Goal: Book appointment/travel/reservation

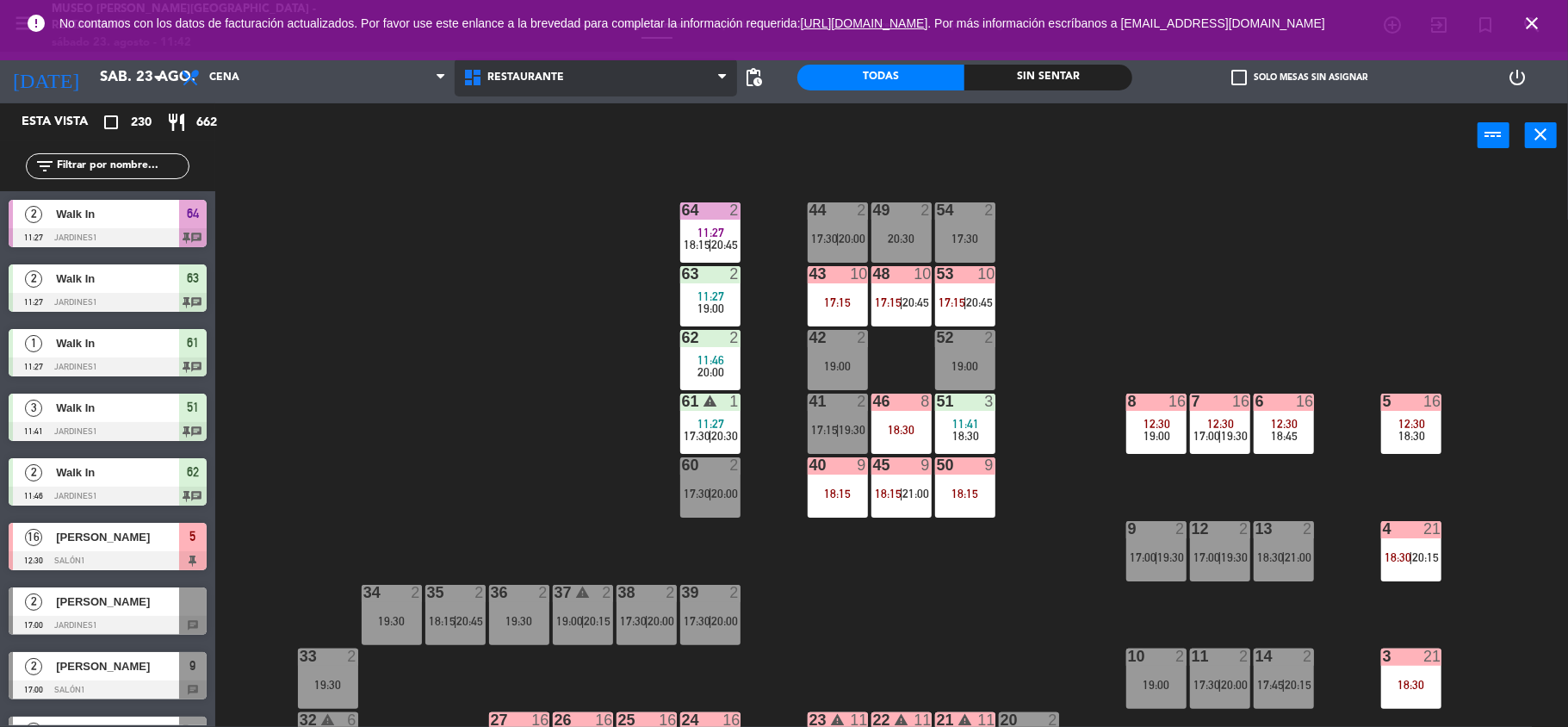
click at [565, 83] on span "Restaurante" at bounding box center [596, 77] width 282 height 38
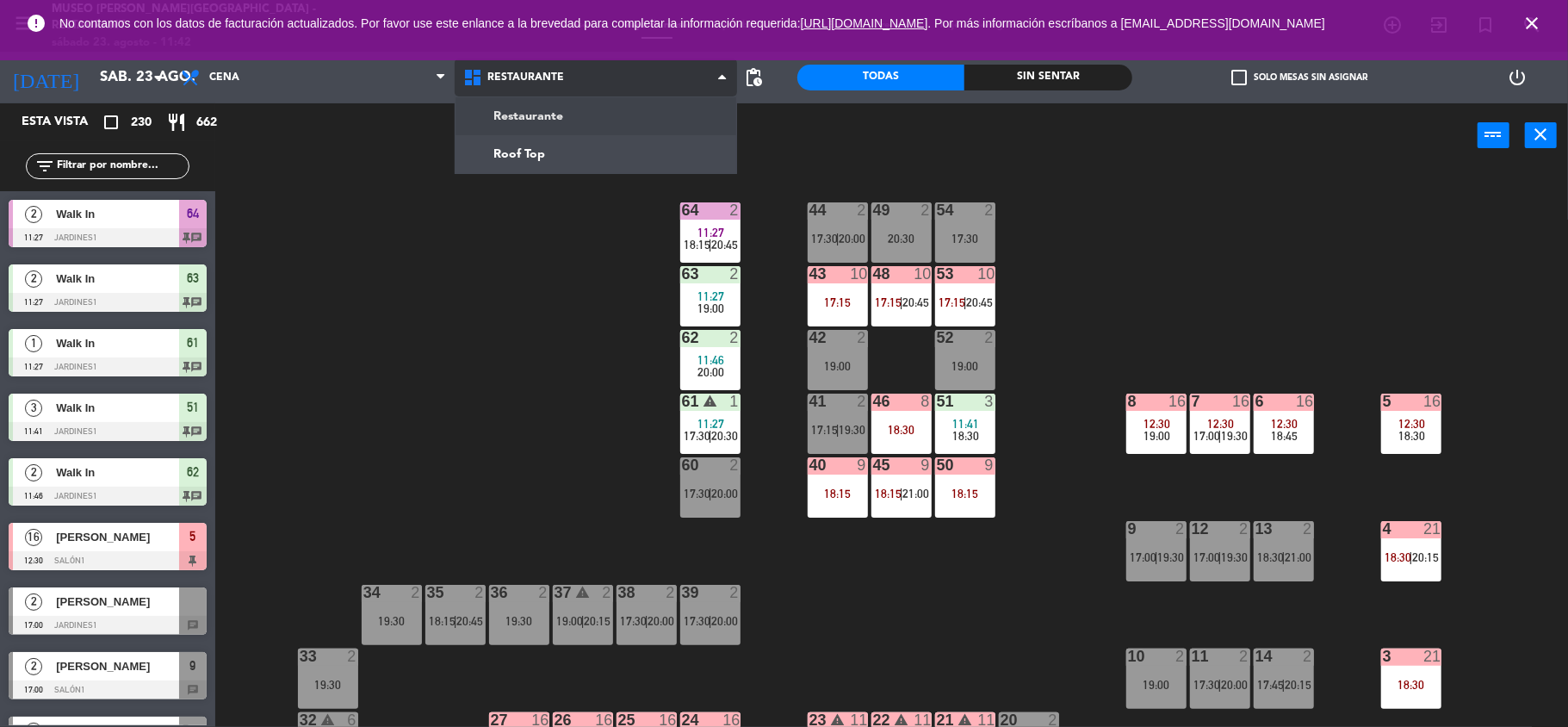
click at [578, 136] on ng-component "menu [GEOGRAPHIC_DATA][PERSON_NAME] - Restaurant [DATE] 23. agosto - 11:42 Mis …" at bounding box center [784, 365] width 1568 height 731
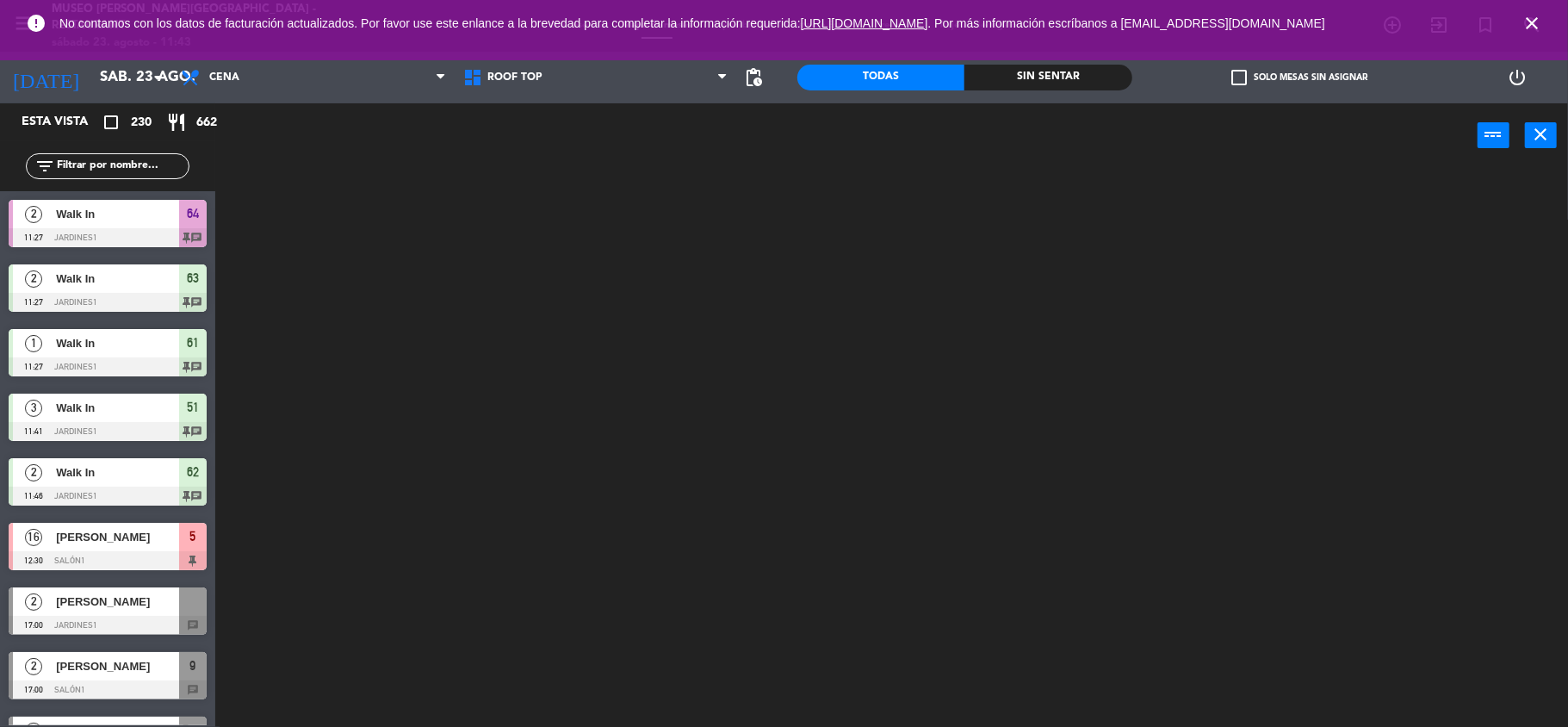
click at [115, 162] on input "text" at bounding box center [122, 166] width 134 height 19
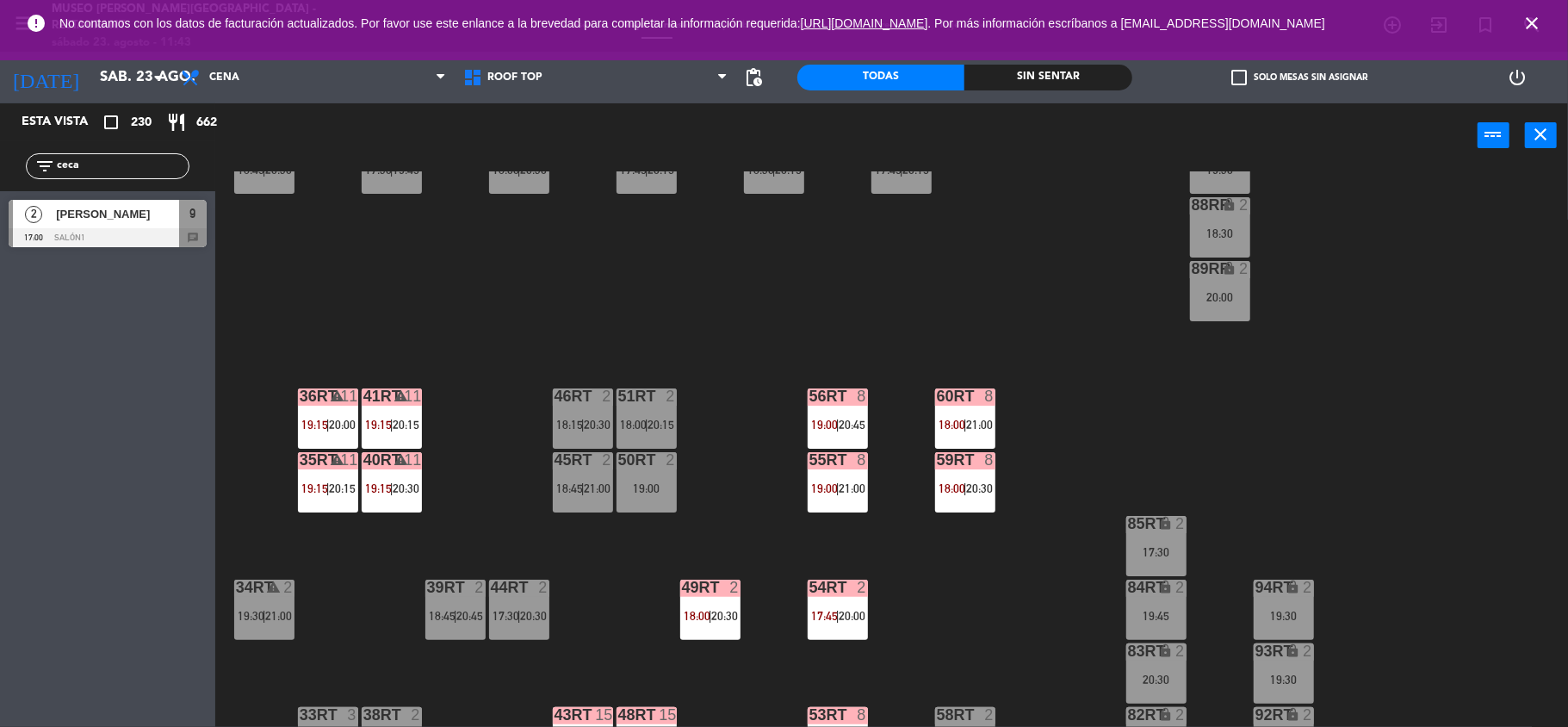
scroll to position [742, 0]
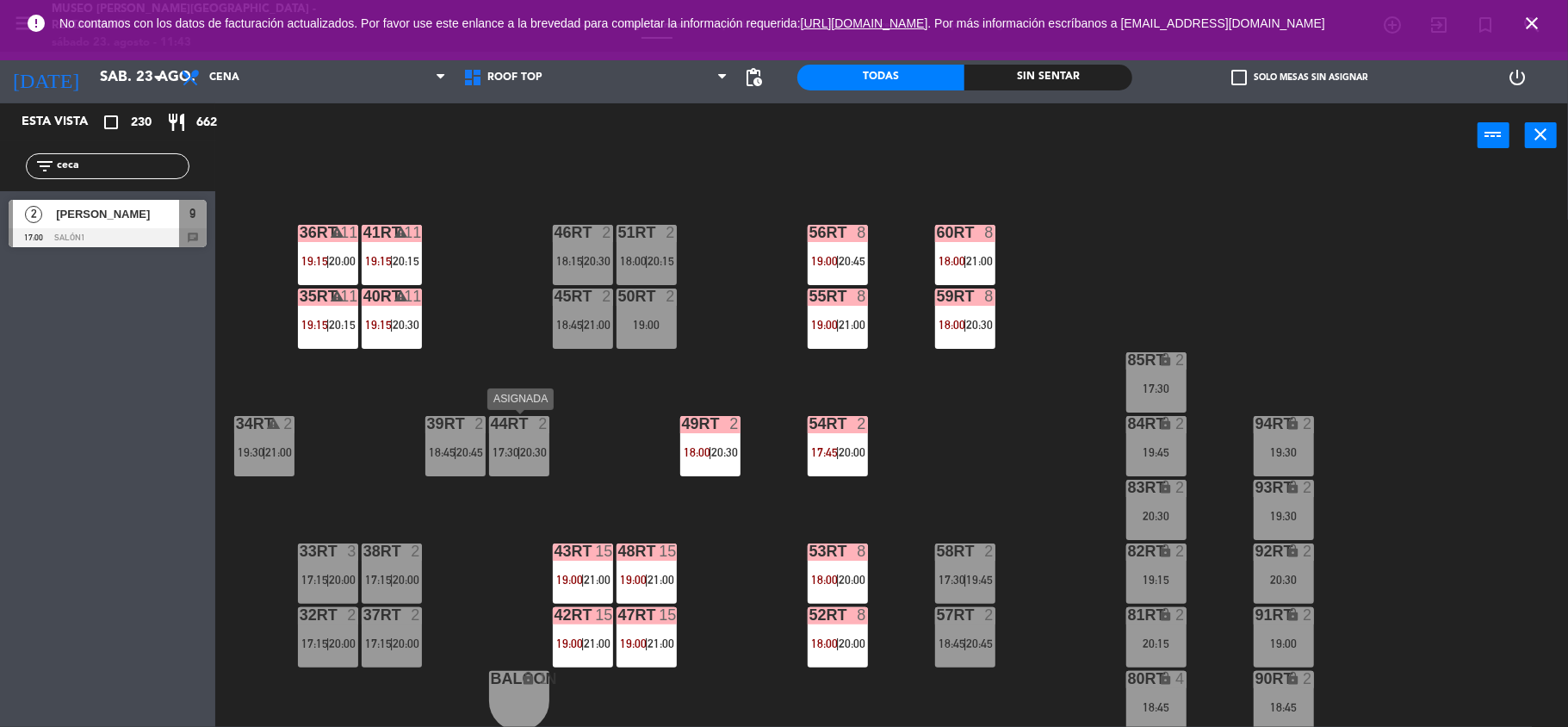
type input "ceca"
click at [521, 452] on div "20:30" at bounding box center [533, 451] width 25 height 12
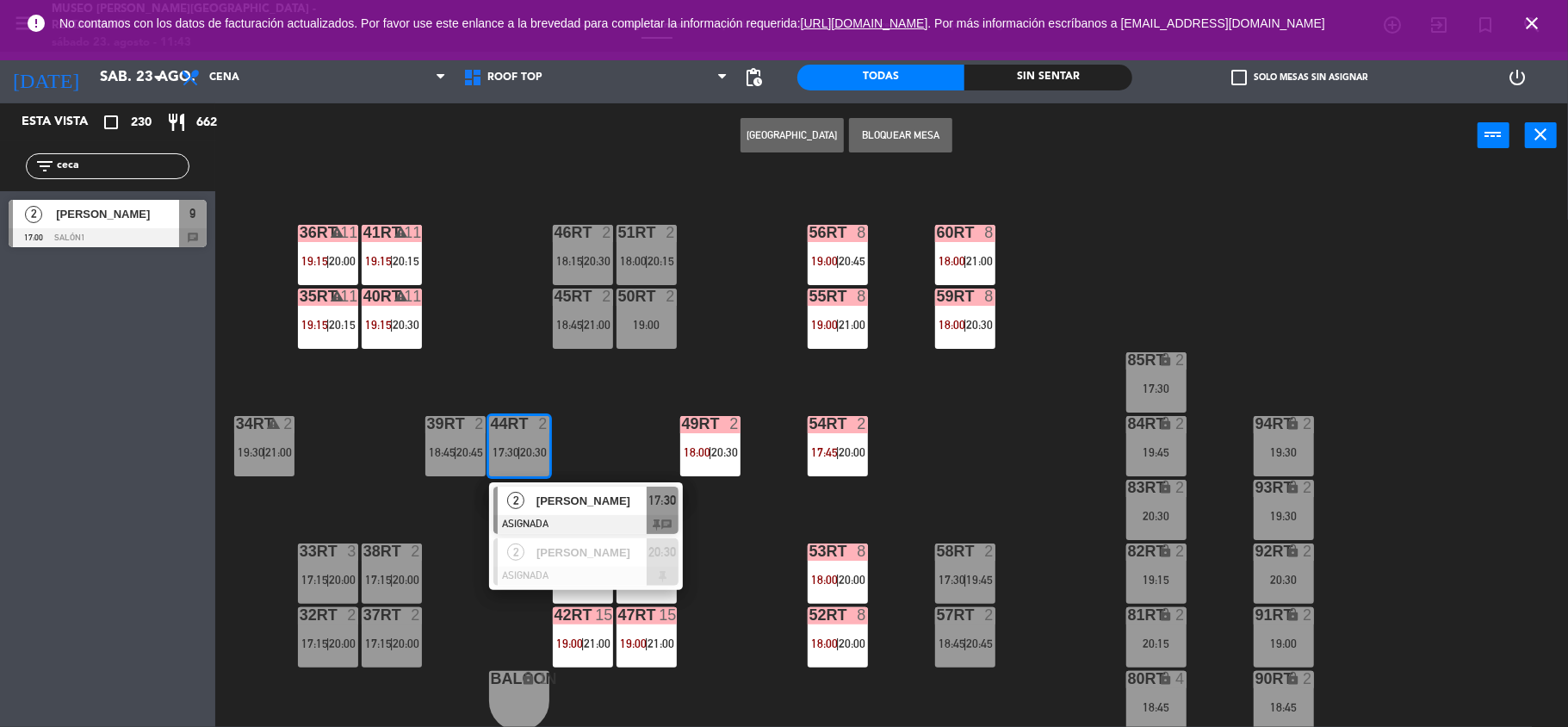
click at [619, 436] on div "18RT 3 17:45 | 20:15 16RT 2 17:00 | 19:30 28RT 2 17:15 | 19:30 80RR lock 2 27RT…" at bounding box center [900, 450] width 1337 height 559
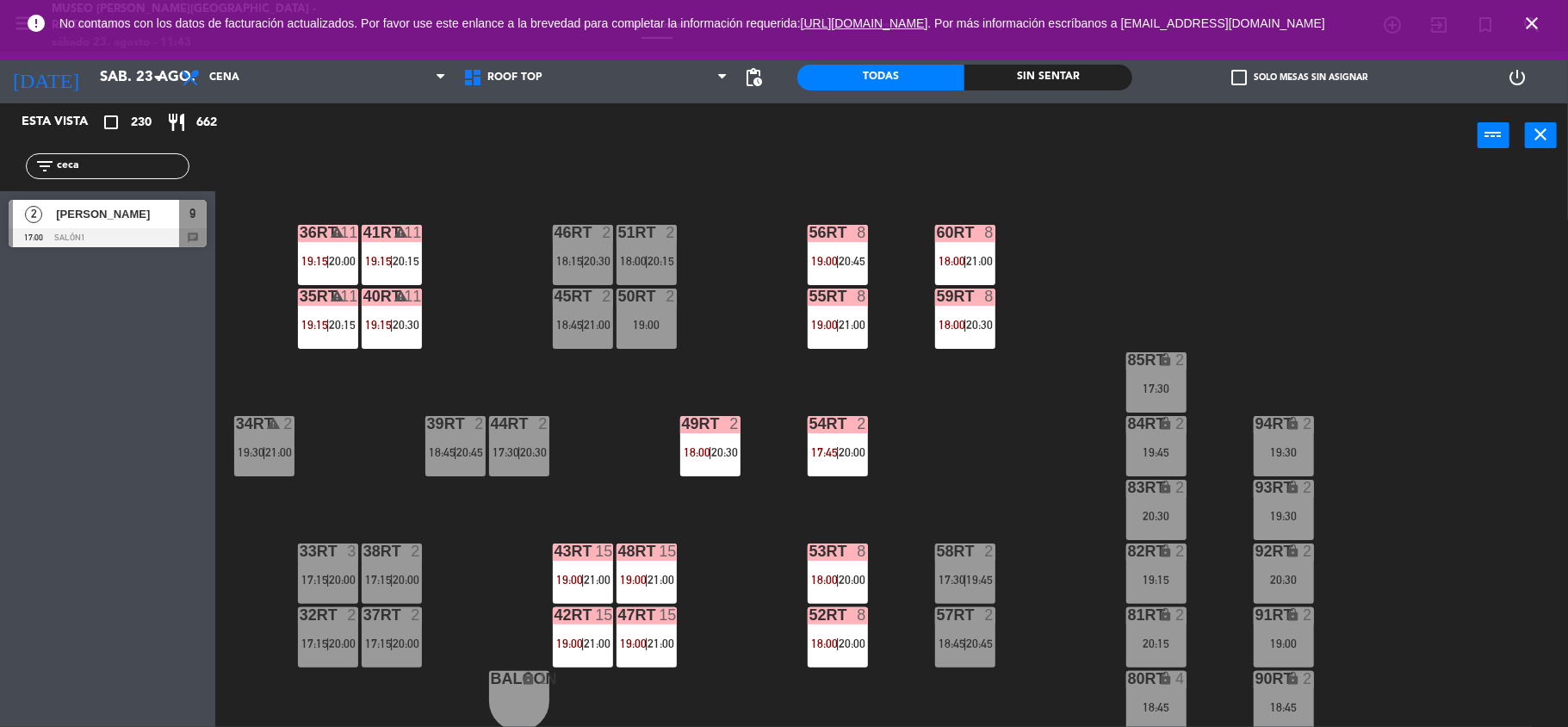
click at [458, 441] on div "39rt 2 18:45 | 20:45" at bounding box center [456, 446] width 60 height 60
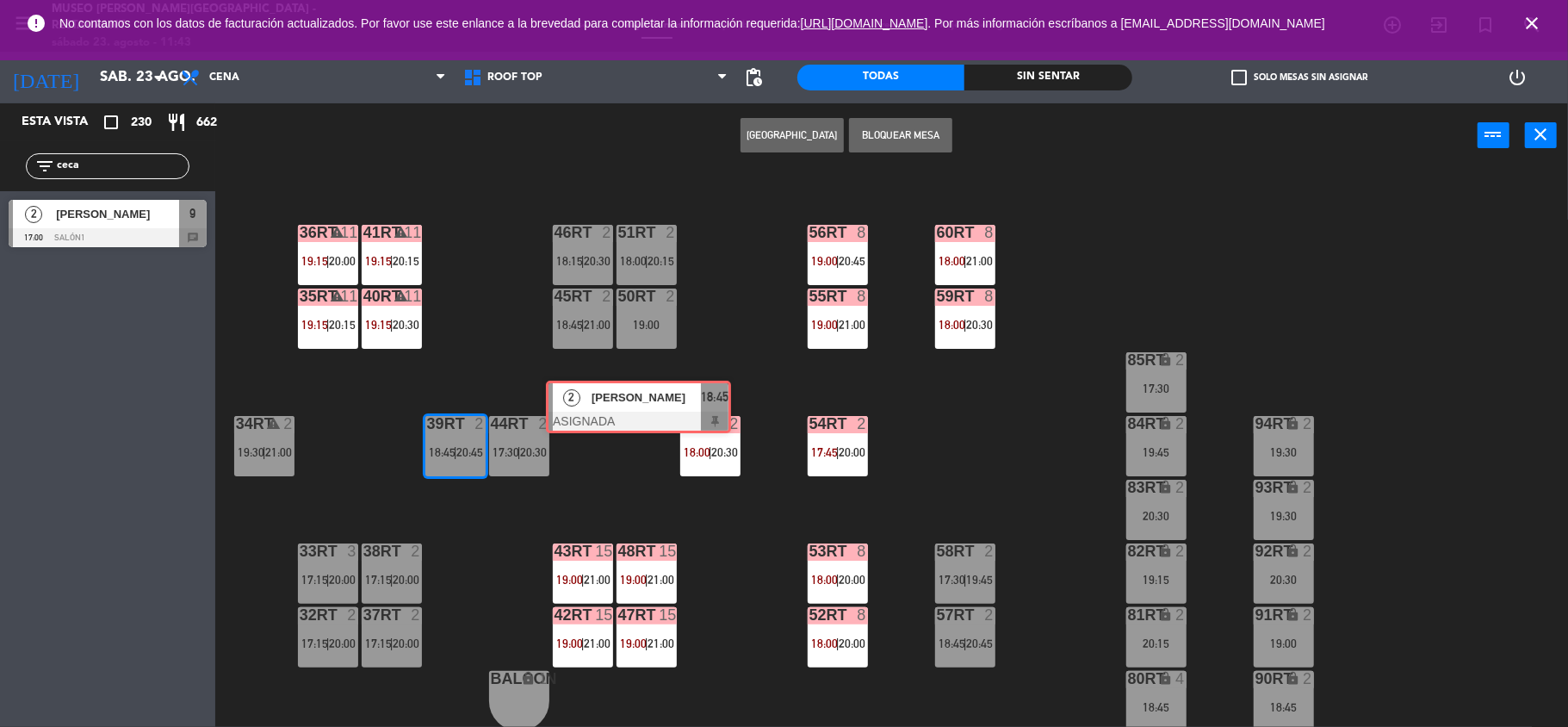
drag, startPoint x: 507, startPoint y: 517, endPoint x: 619, endPoint y: 411, distance: 154.2
click at [619, 411] on div "18RT 3 17:45 | 20:15 16RT 2 17:00 | 19:30 28RT 2 17:15 | 19:30 80RR lock 2 27RT…" at bounding box center [900, 450] width 1337 height 559
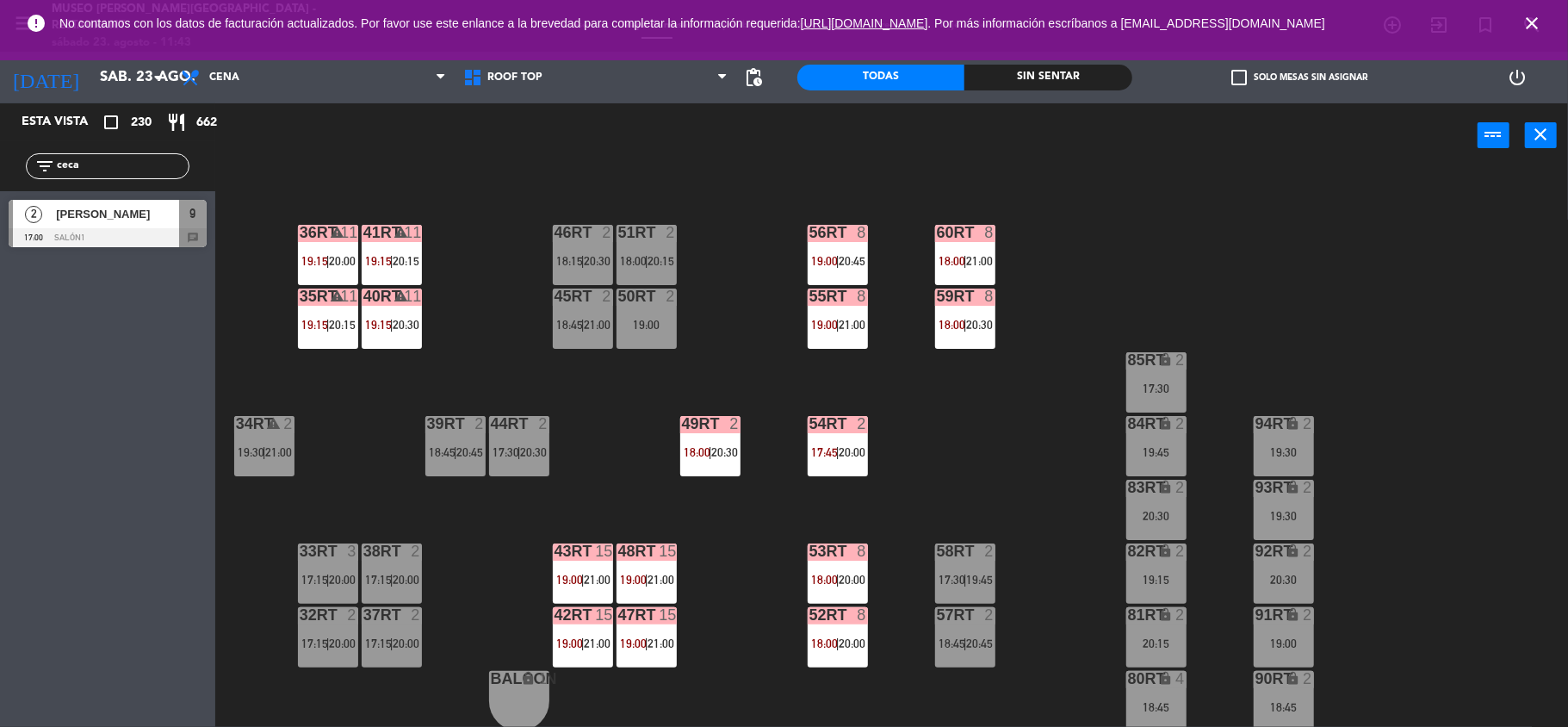
click at [452, 445] on span "18:45" at bounding box center [441, 451] width 26 height 14
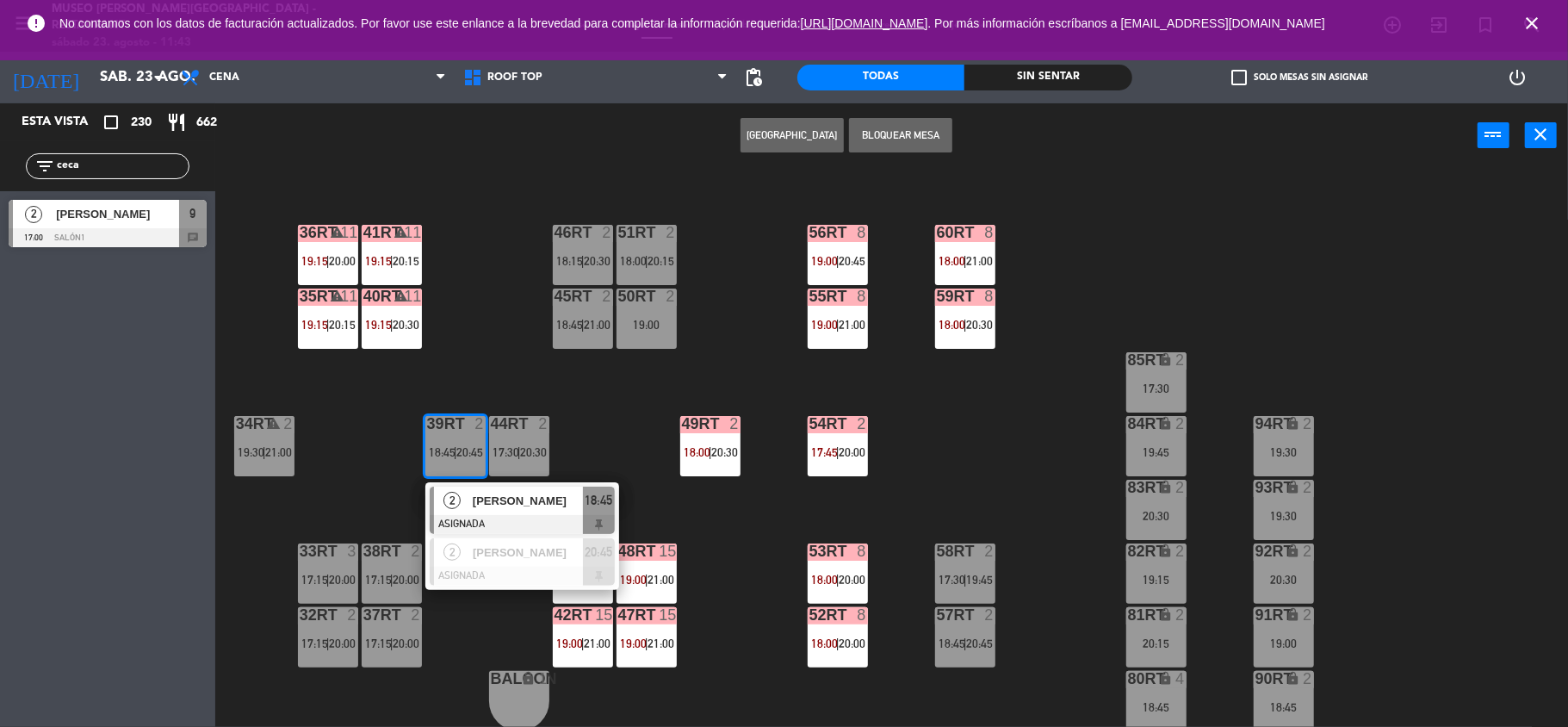
click at [500, 496] on span "[PERSON_NAME]" at bounding box center [528, 500] width 110 height 18
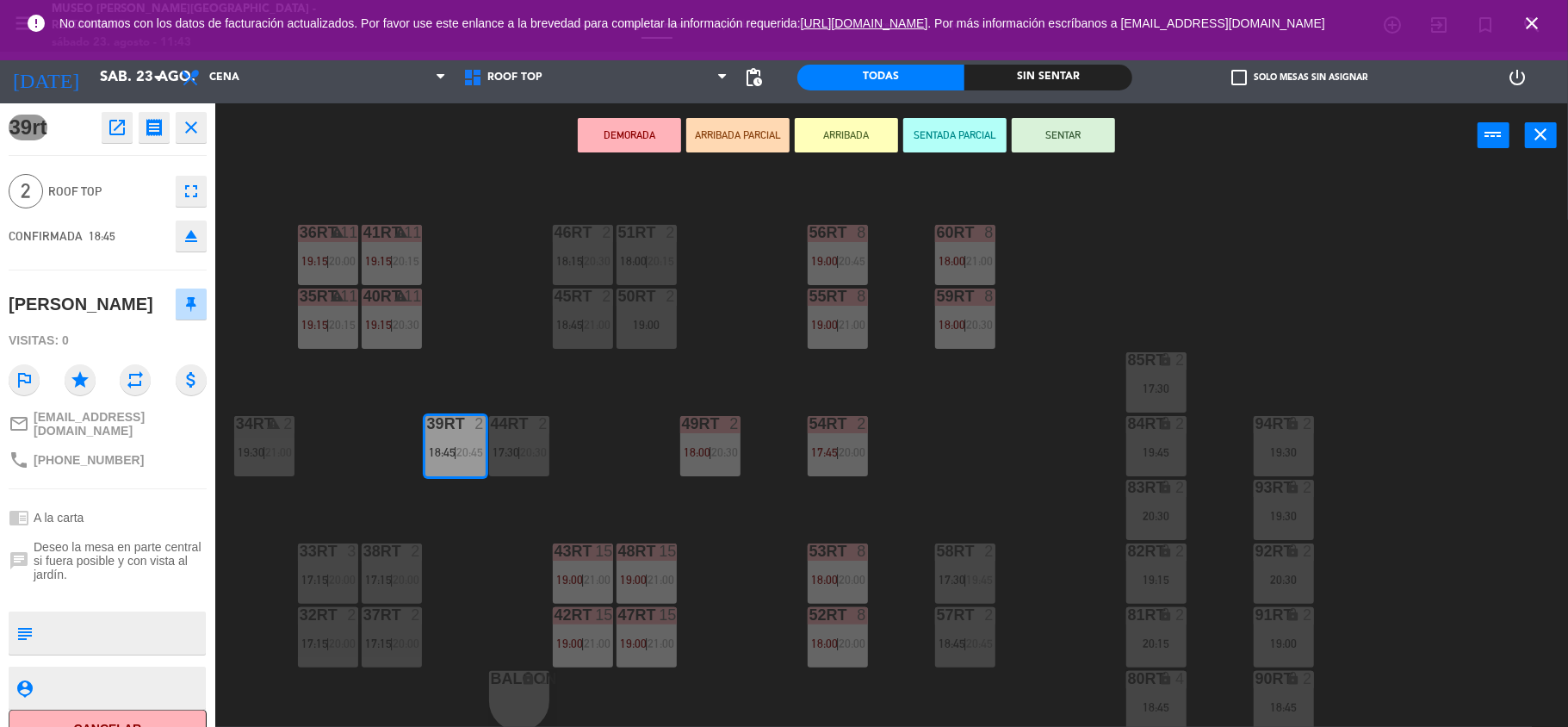
click at [196, 229] on icon "eject" at bounding box center [191, 236] width 21 height 21
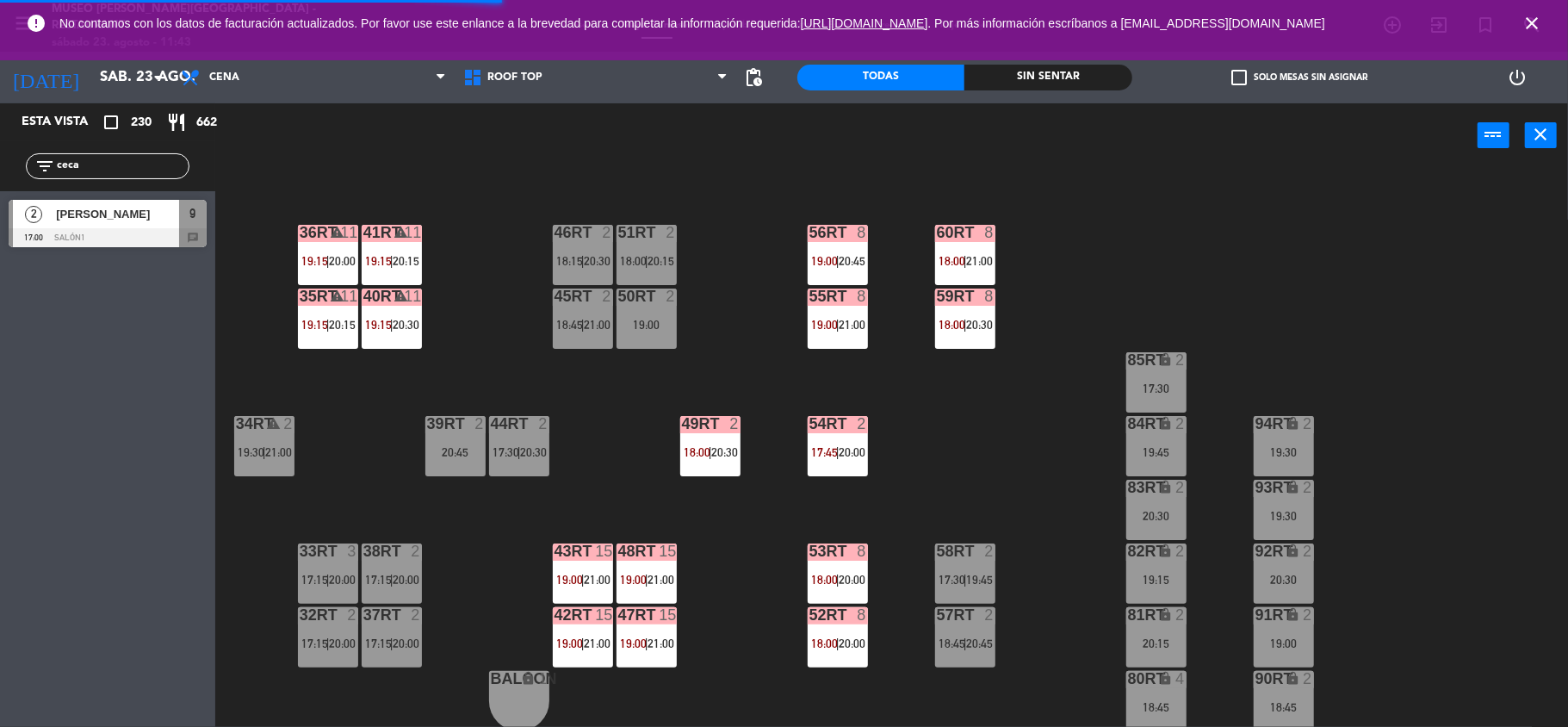
click at [445, 473] on div "39rt 2 20:45" at bounding box center [456, 446] width 60 height 60
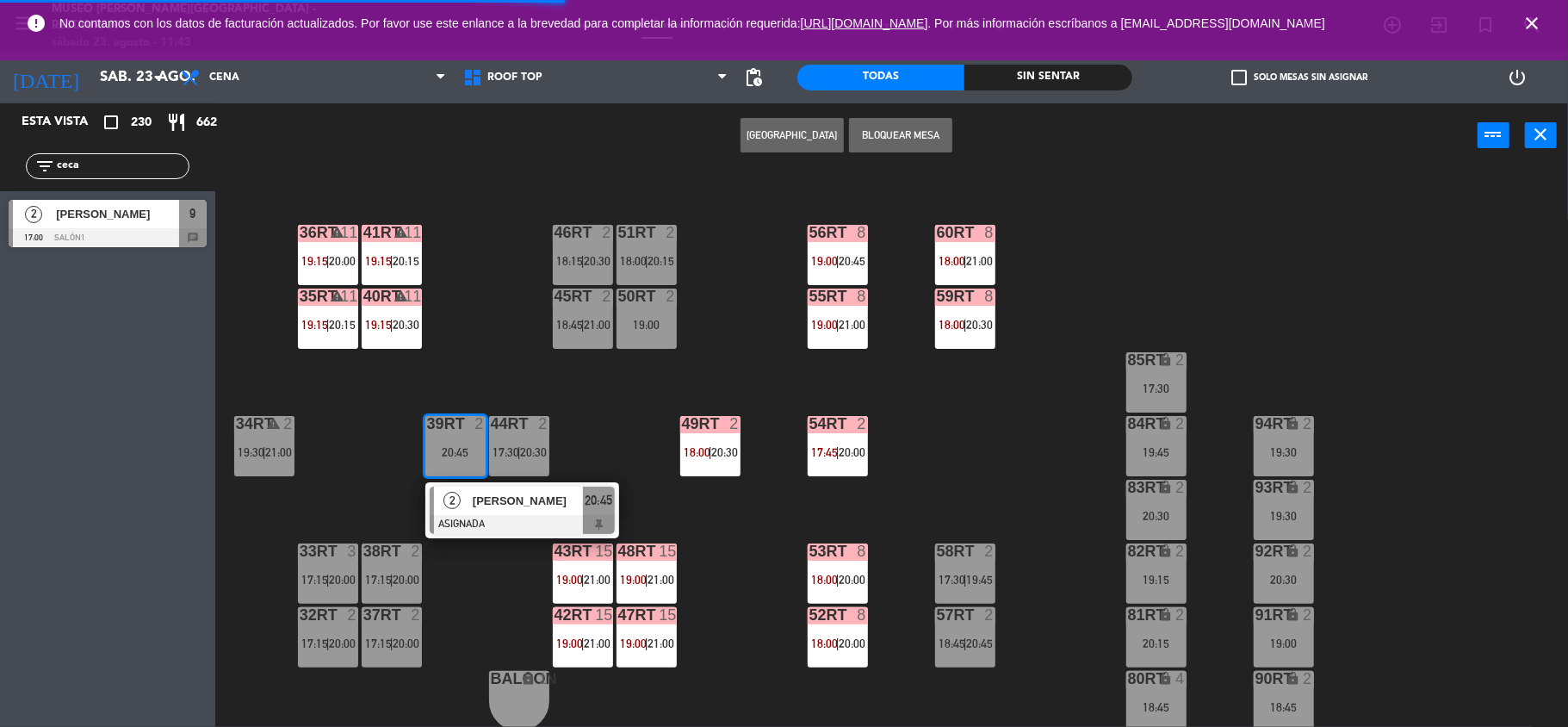
click at [482, 498] on span "[PERSON_NAME]" at bounding box center [528, 500] width 110 height 18
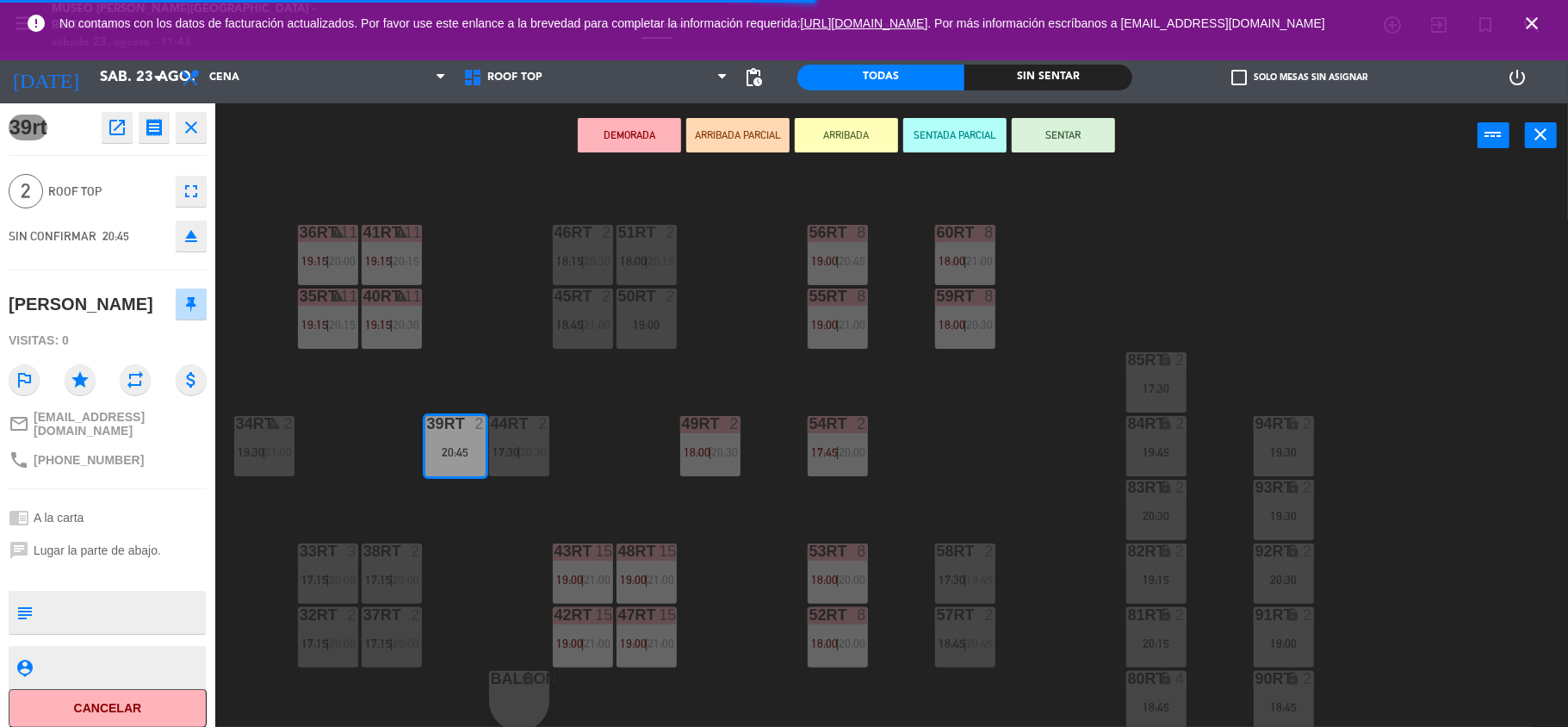
click at [193, 235] on icon "eject" at bounding box center [191, 236] width 21 height 21
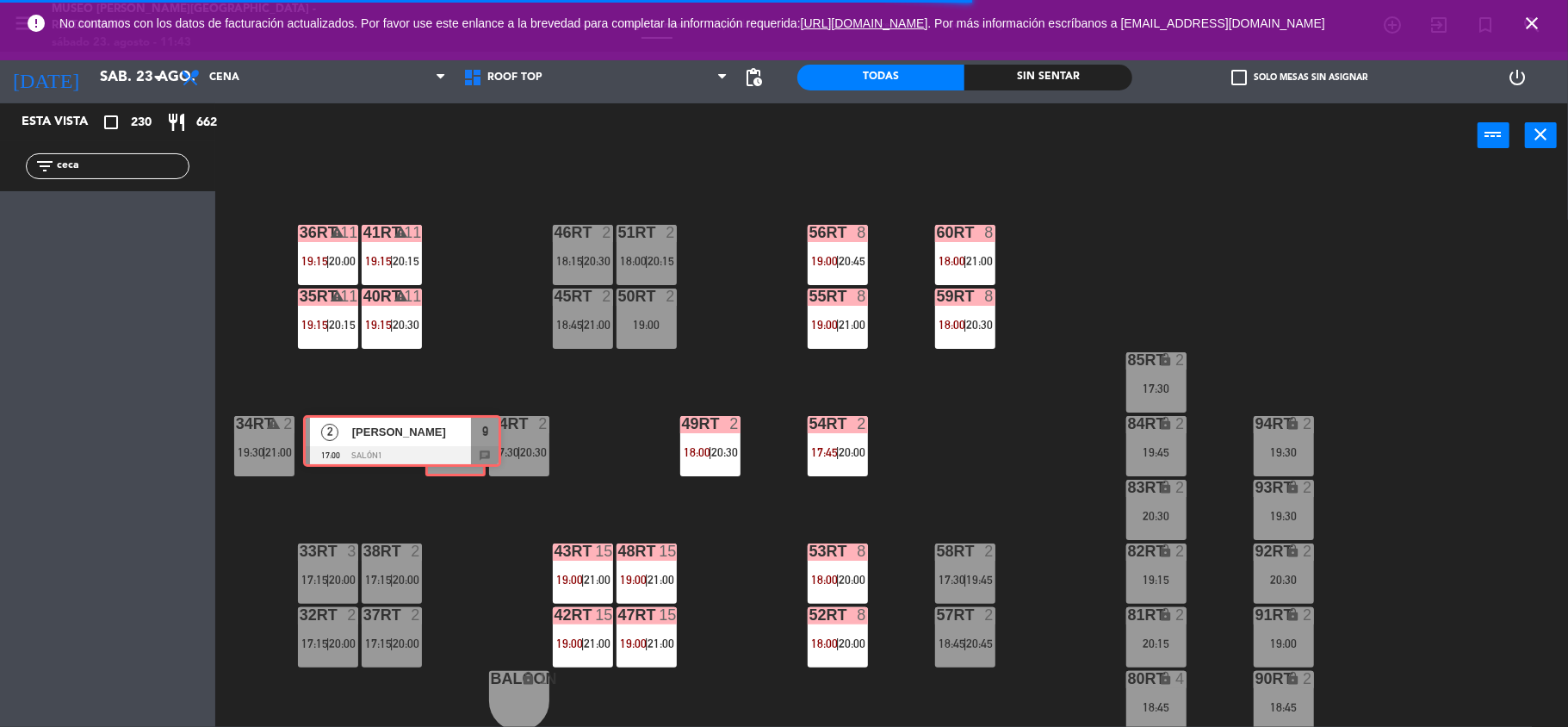
drag, startPoint x: 137, startPoint y: 234, endPoint x: 434, endPoint y: 449, distance: 366.7
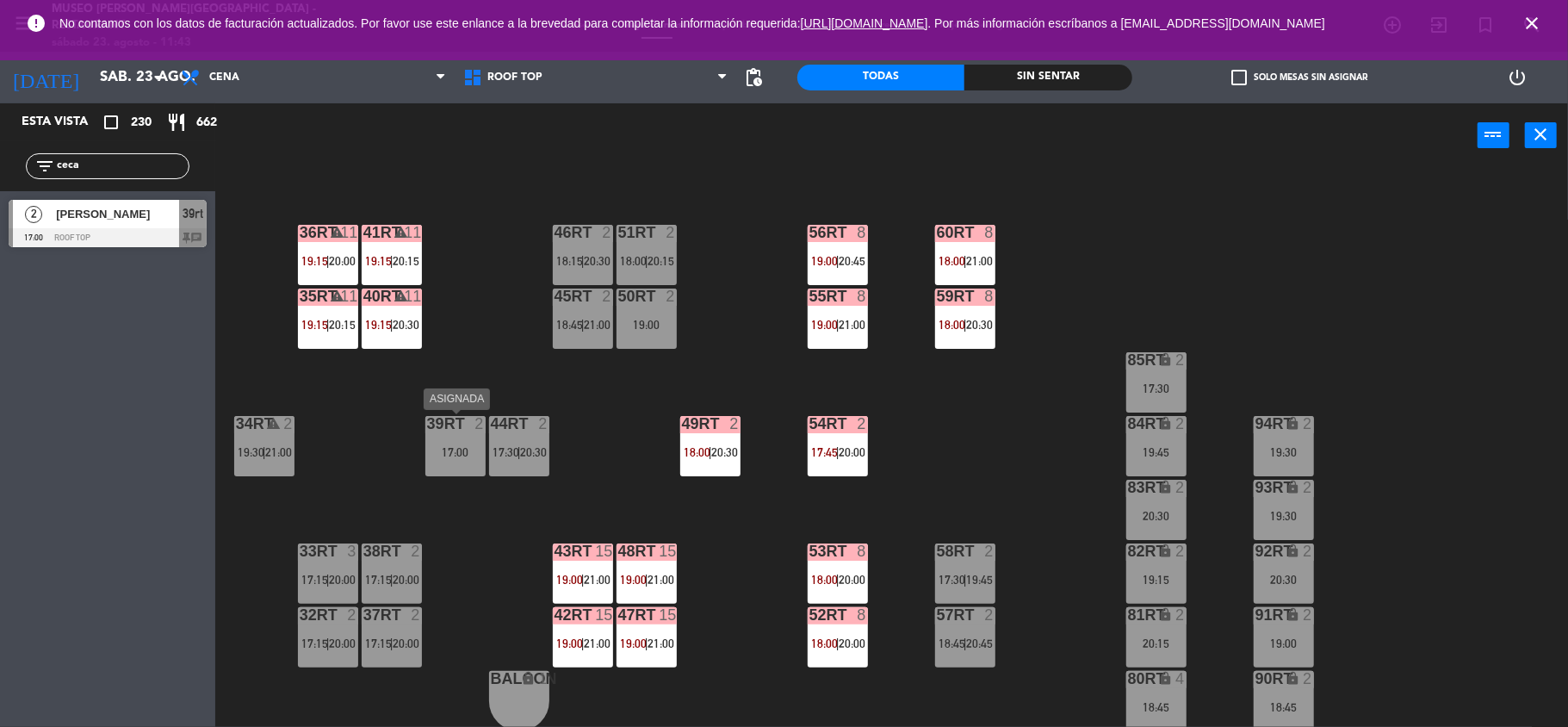
click at [461, 466] on div "39rt 2 17:00" at bounding box center [456, 446] width 60 height 60
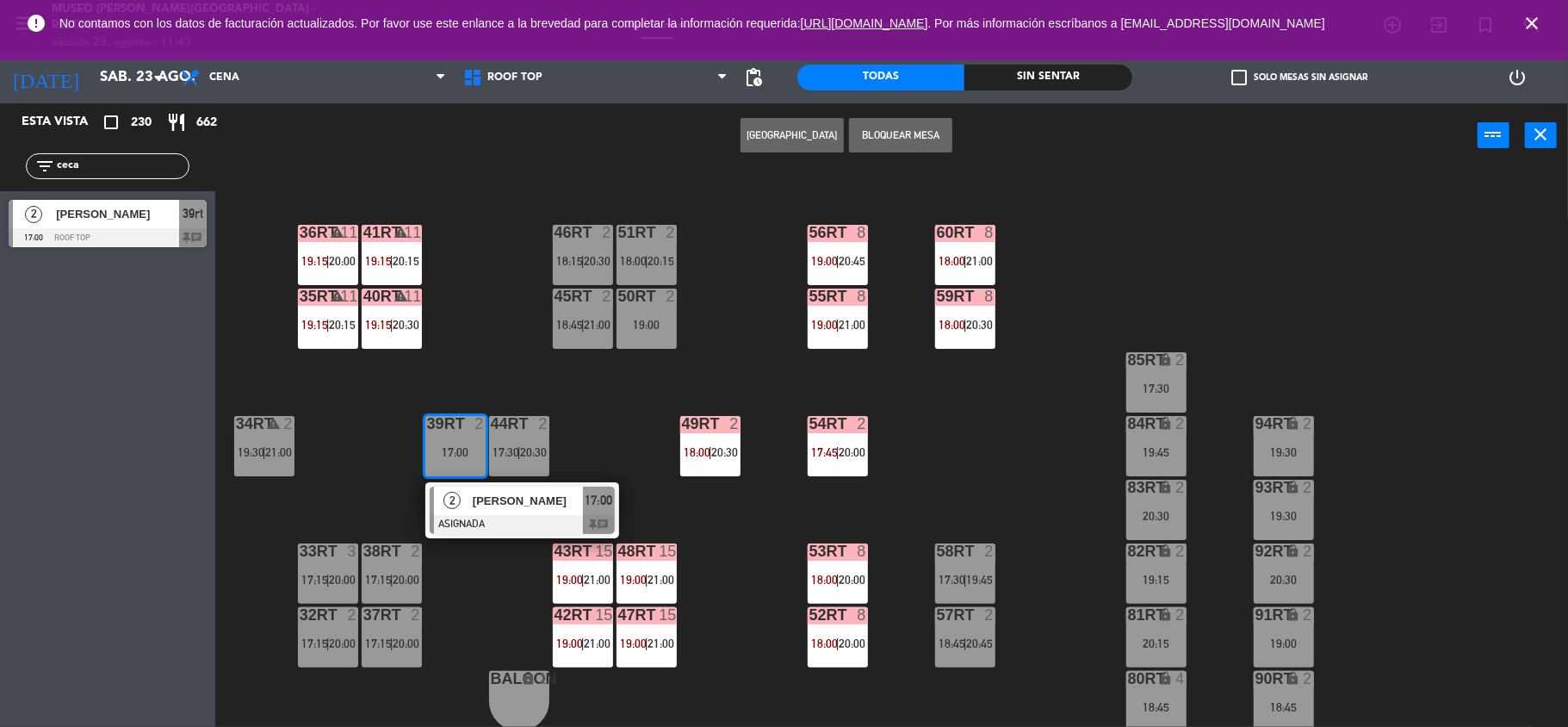
click at [497, 505] on span "[PERSON_NAME]" at bounding box center [528, 500] width 110 height 18
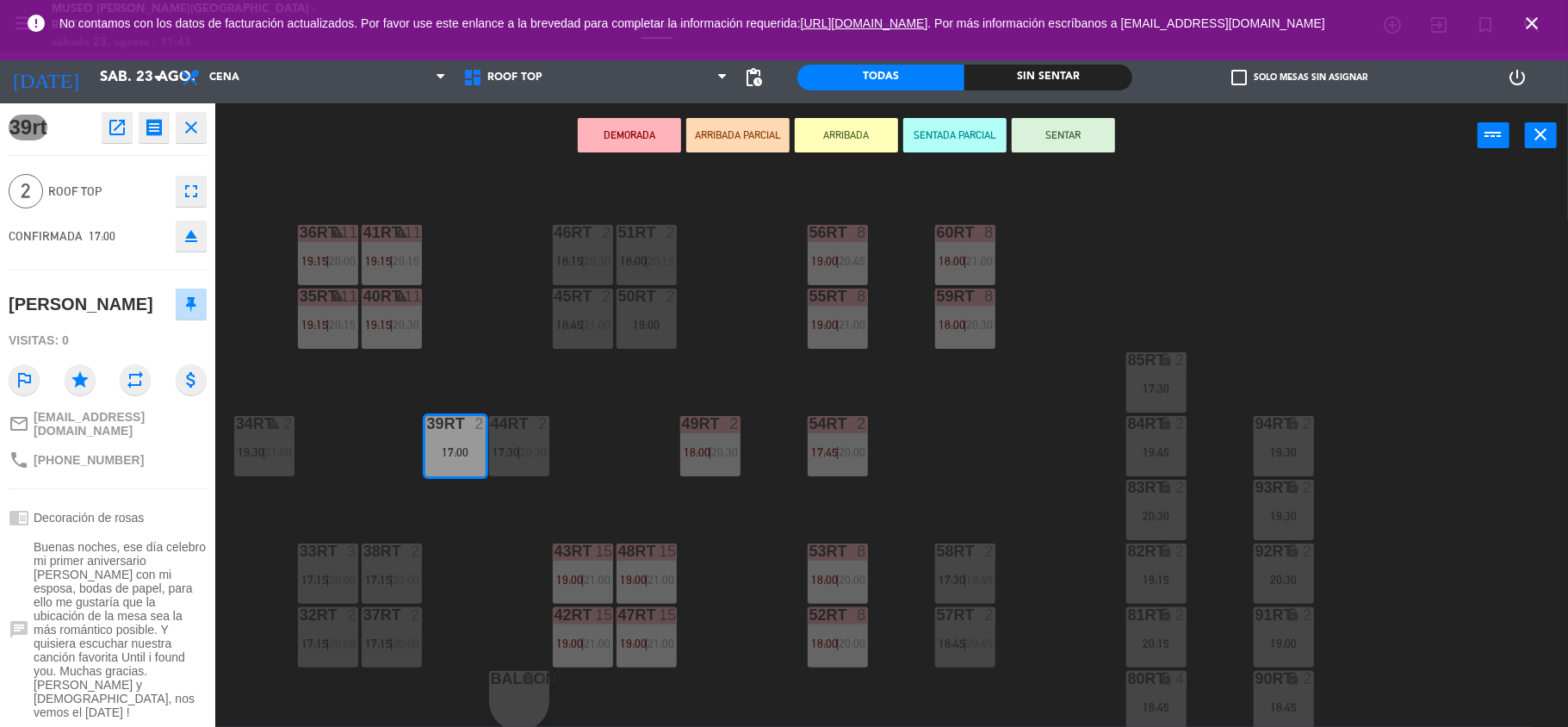
click at [635, 135] on button "DEMORADA" at bounding box center [629, 136] width 104 height 35
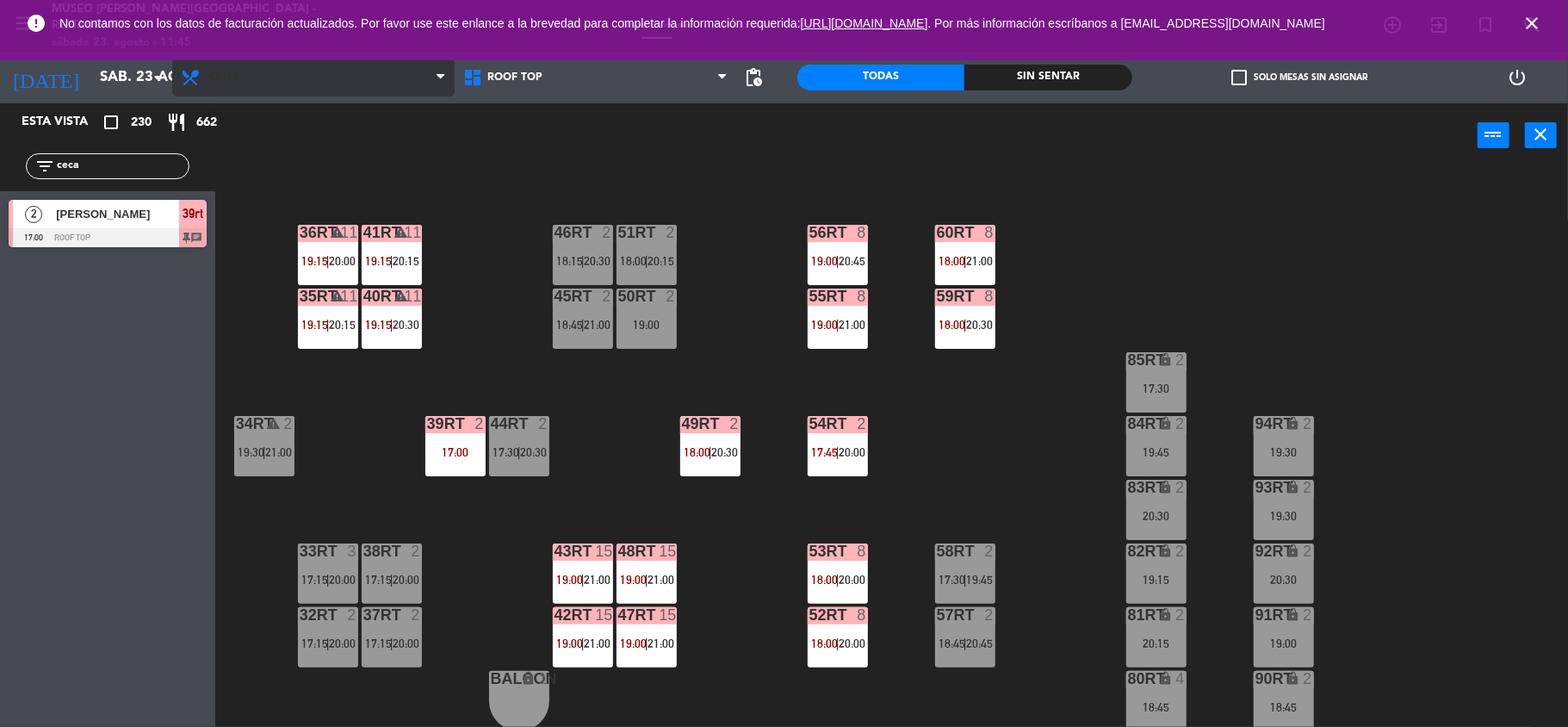
click at [320, 88] on span "Cena" at bounding box center [313, 77] width 282 height 38
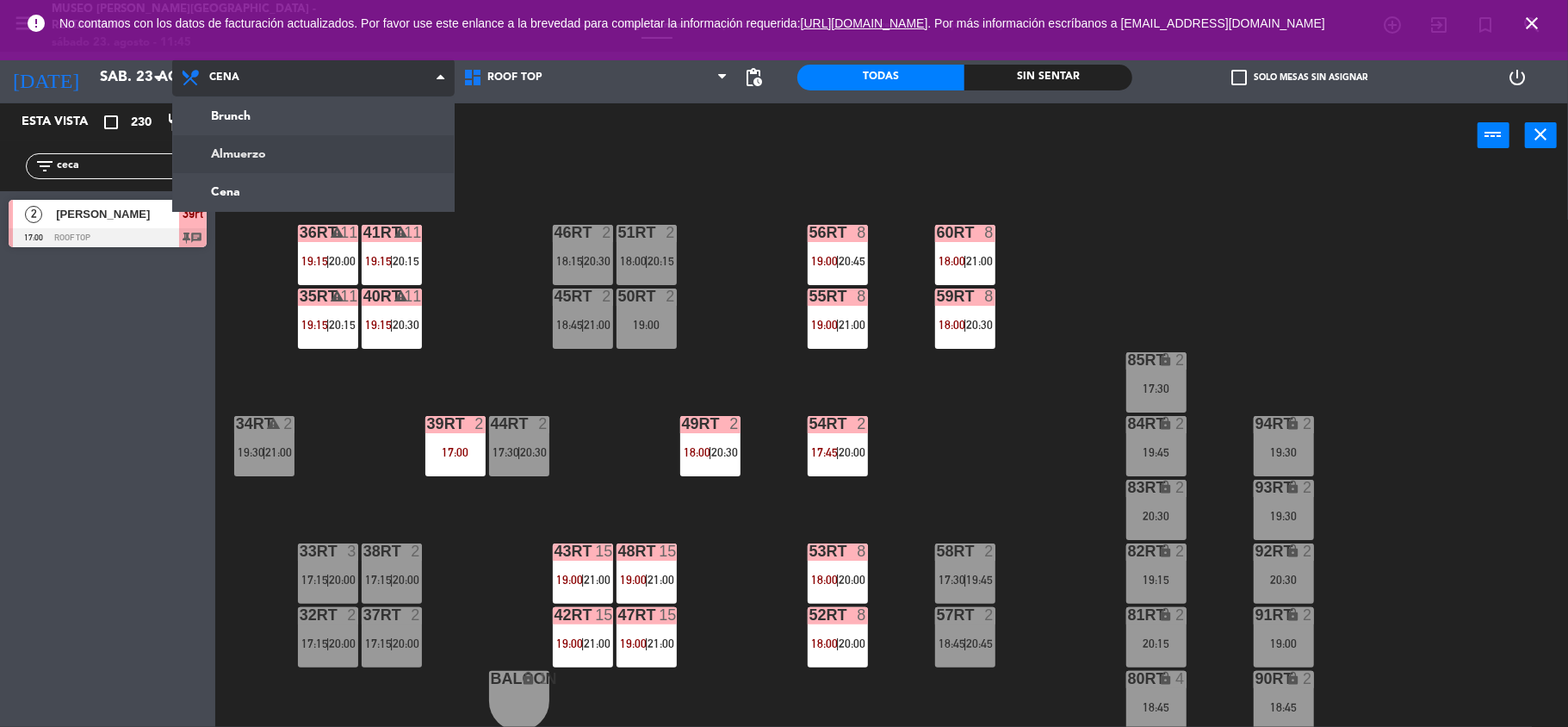
click at [360, 169] on ng-component "menu [GEOGRAPHIC_DATA][PERSON_NAME] - Restaurant [DATE] 23. agosto - 11:45 Mis …" at bounding box center [784, 365] width 1568 height 731
